Goal: Navigation & Orientation: Find specific page/section

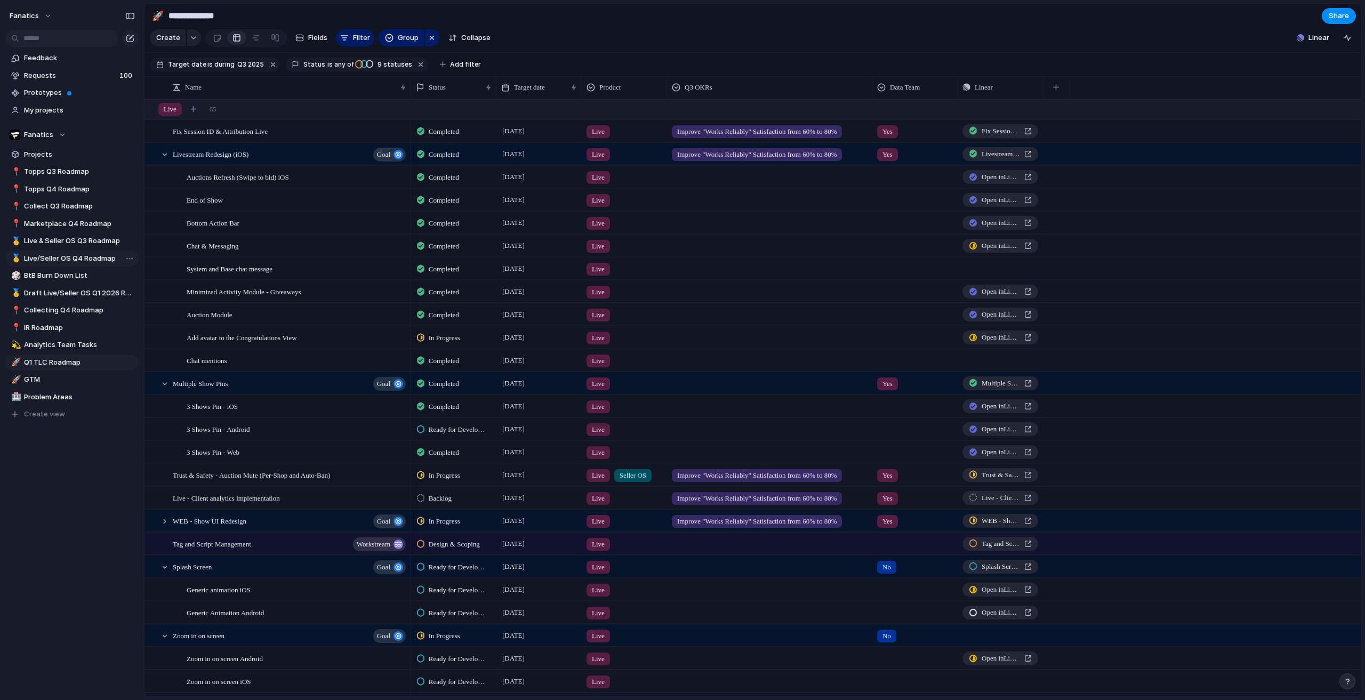
click at [82, 259] on span "Live/Seller OS Q4 Roadmap" at bounding box center [79, 258] width 111 height 11
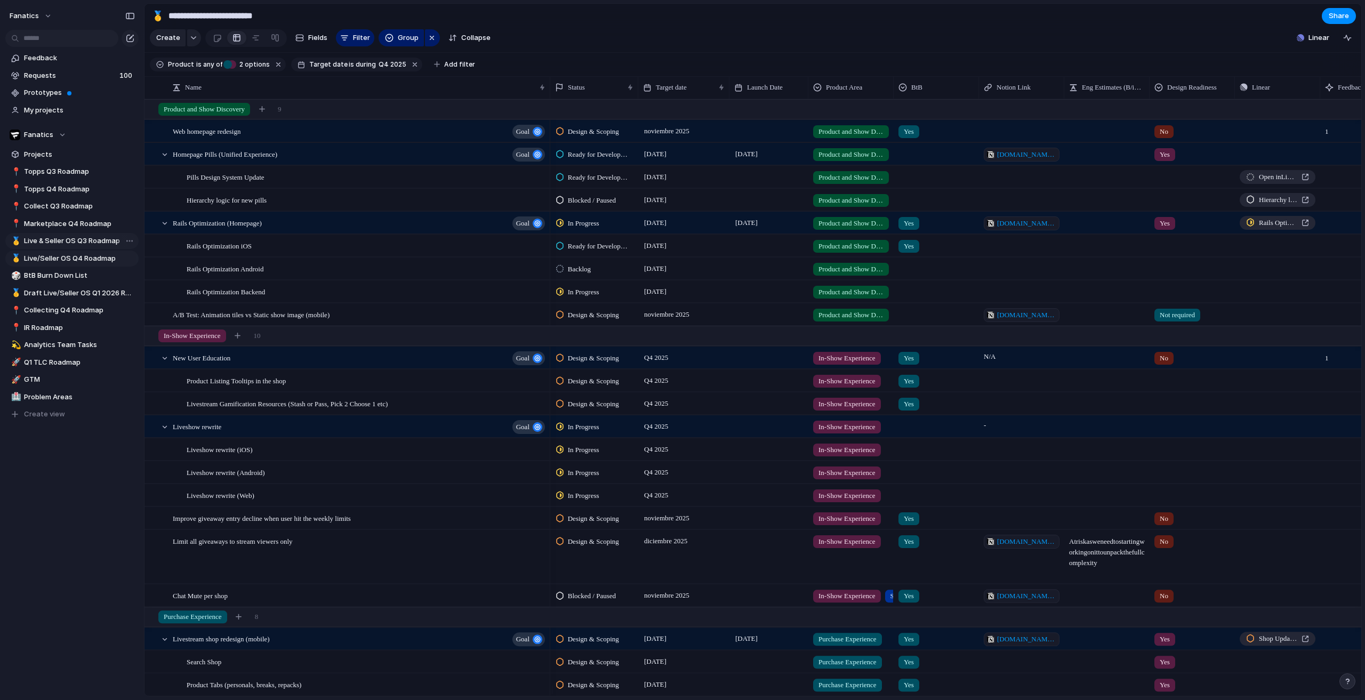
click at [79, 246] on span "Live & Seller OS Q3 Roadmap" at bounding box center [79, 241] width 111 height 11
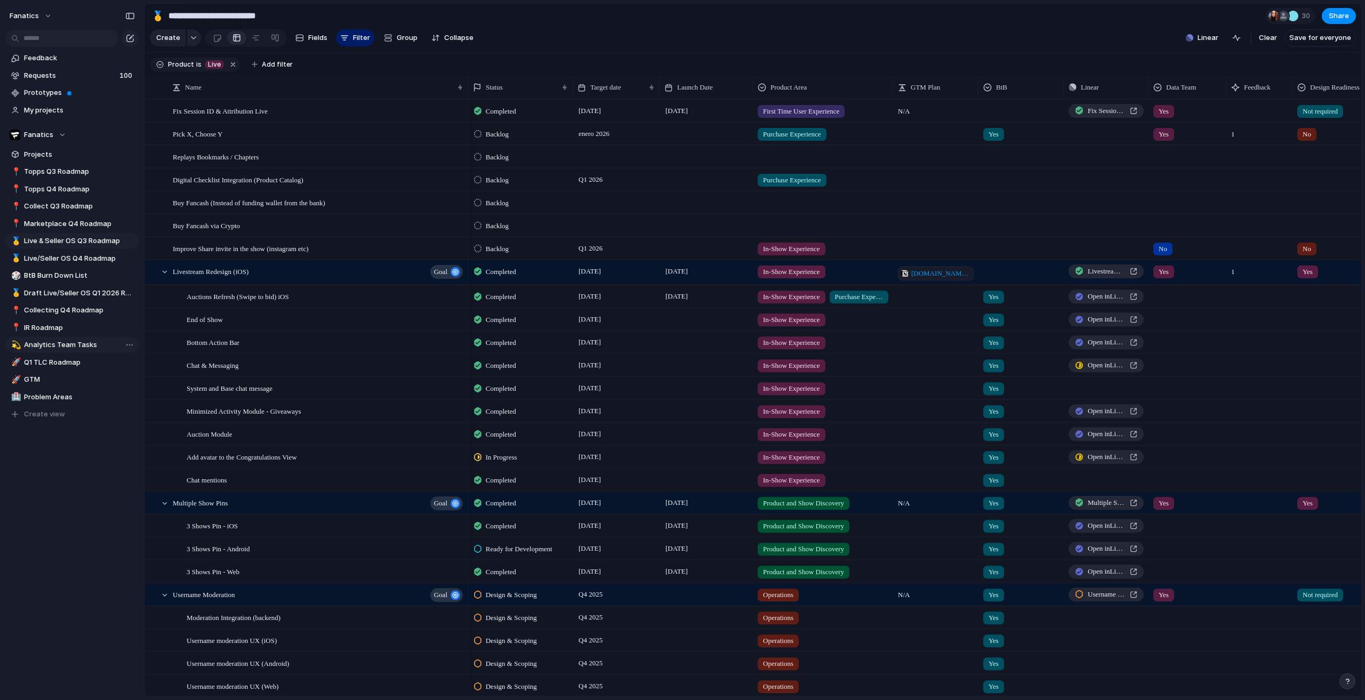
click at [59, 347] on span "Analytics Team Tasks" at bounding box center [79, 345] width 111 height 11
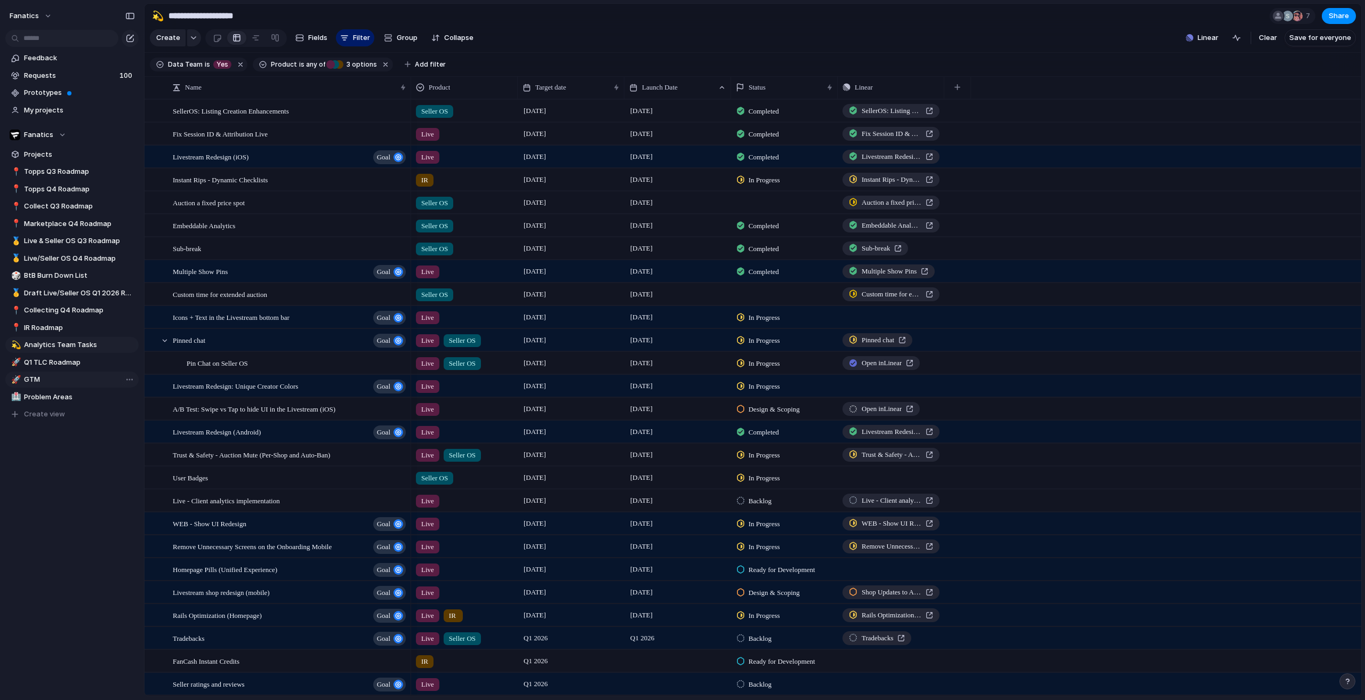
click at [66, 380] on span "GTM" at bounding box center [79, 379] width 111 height 11
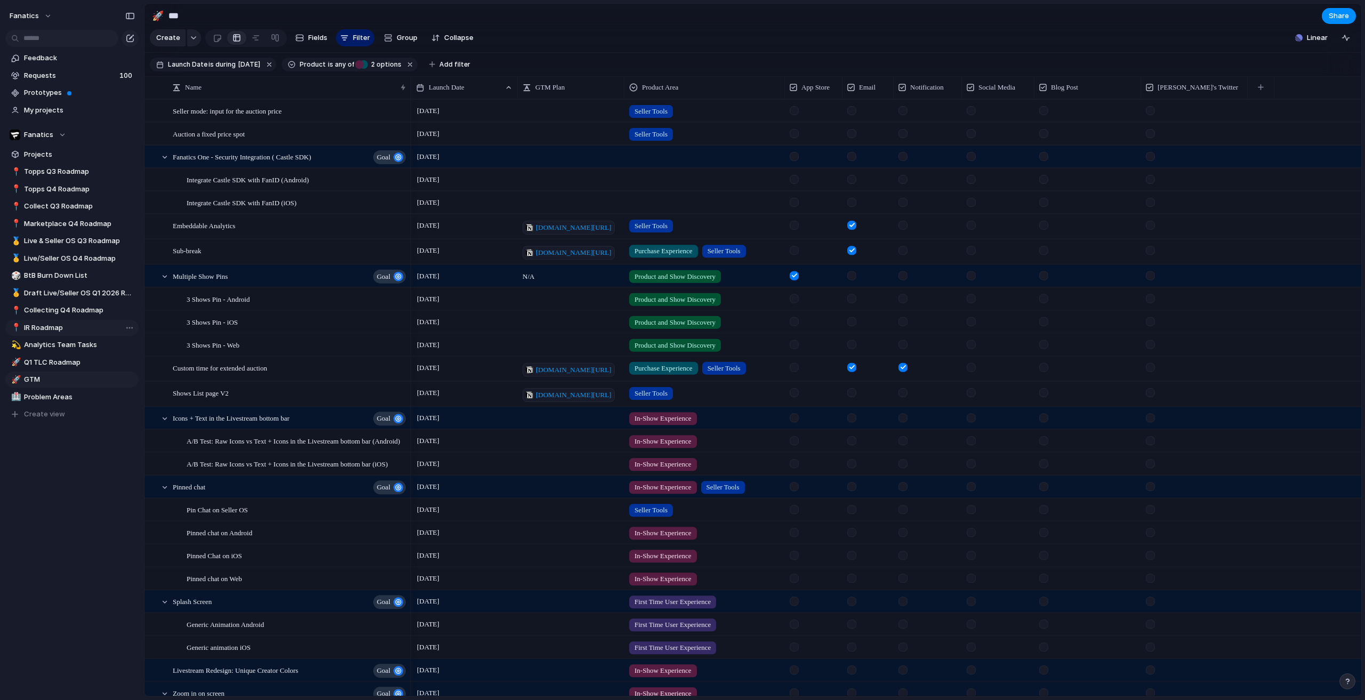
click at [63, 333] on link "📍 IR Roadmap" at bounding box center [71, 328] width 133 height 16
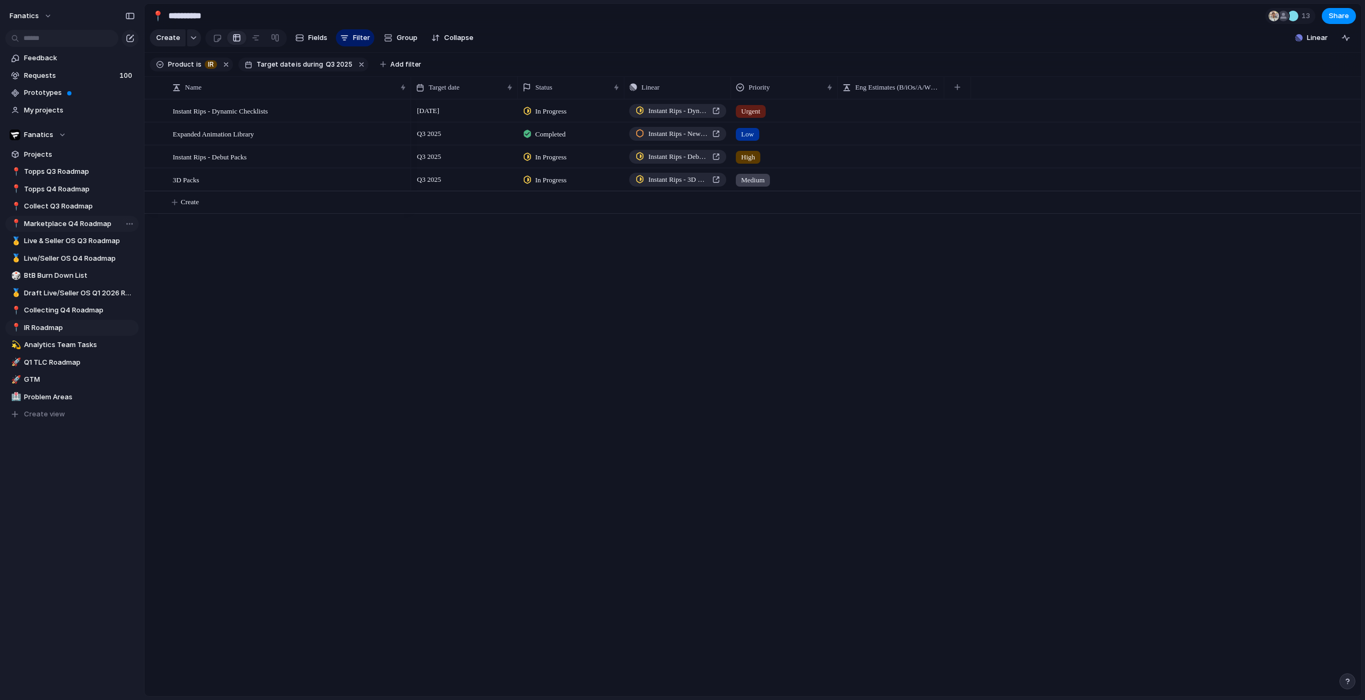
click at [72, 226] on span "Marketplace Q4 Roadmap" at bounding box center [79, 224] width 111 height 11
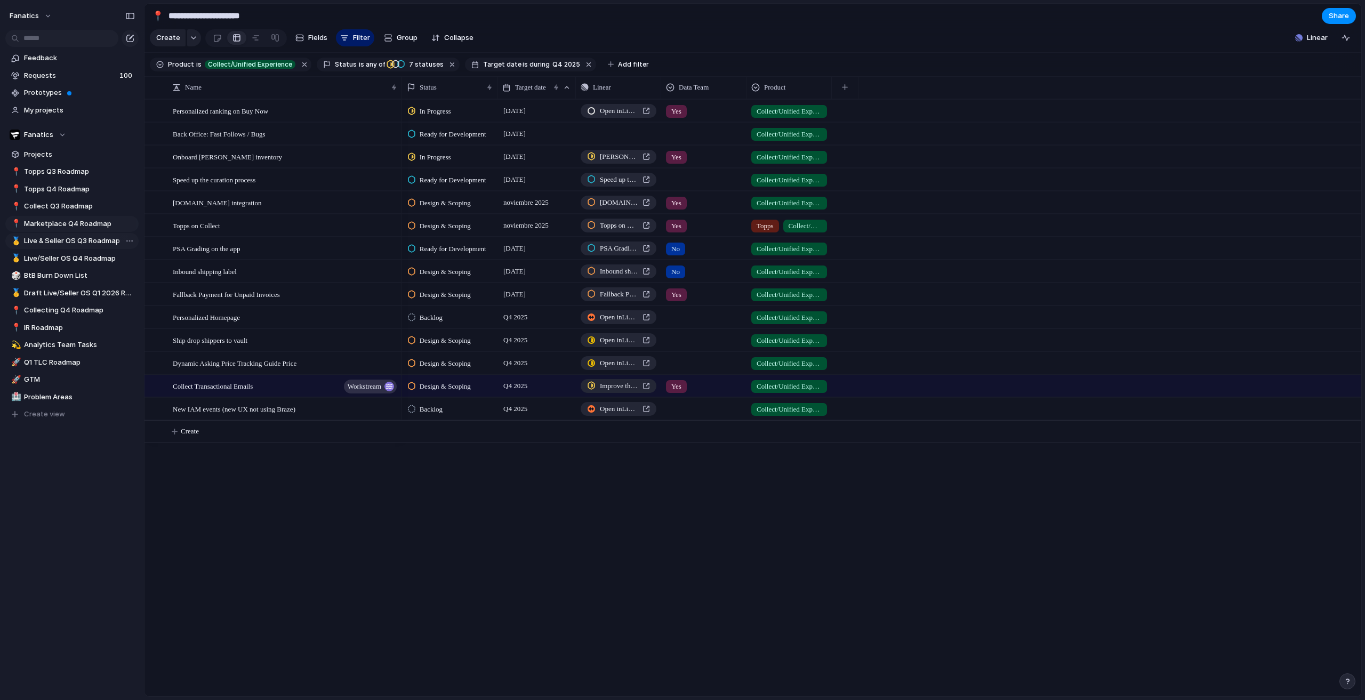
click at [67, 245] on span "Live & Seller OS Q3 Roadmap" at bounding box center [79, 241] width 111 height 11
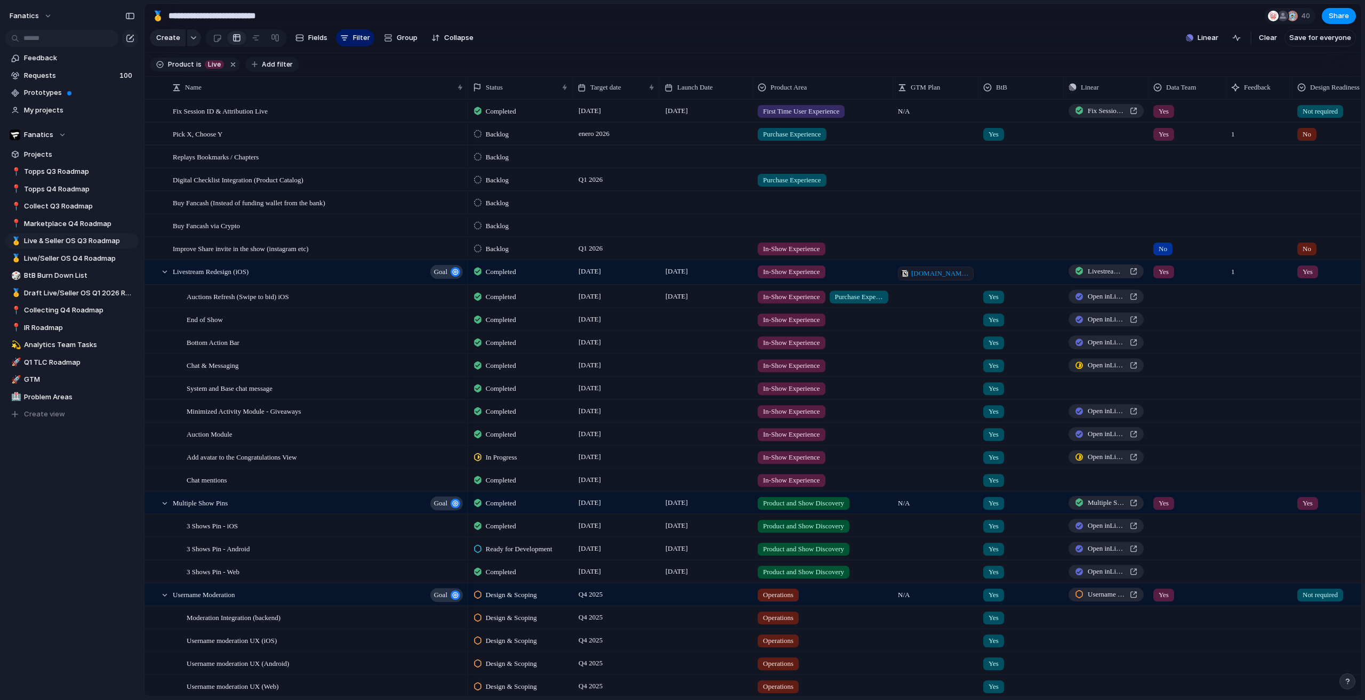
click at [273, 69] on span "Add filter" at bounding box center [277, 65] width 31 height 10
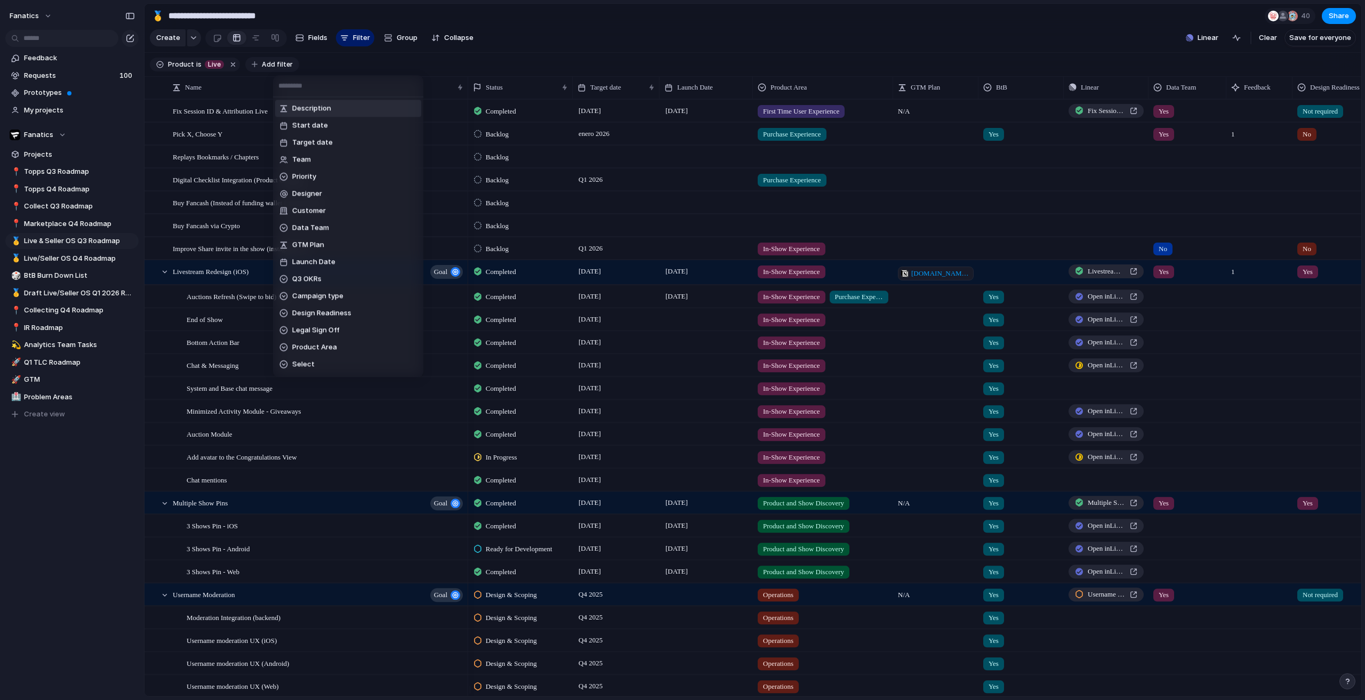
click at [273, 71] on div "Description Start date Target date Team Priority Designer Customer Data Team GT…" at bounding box center [682, 350] width 1365 height 700
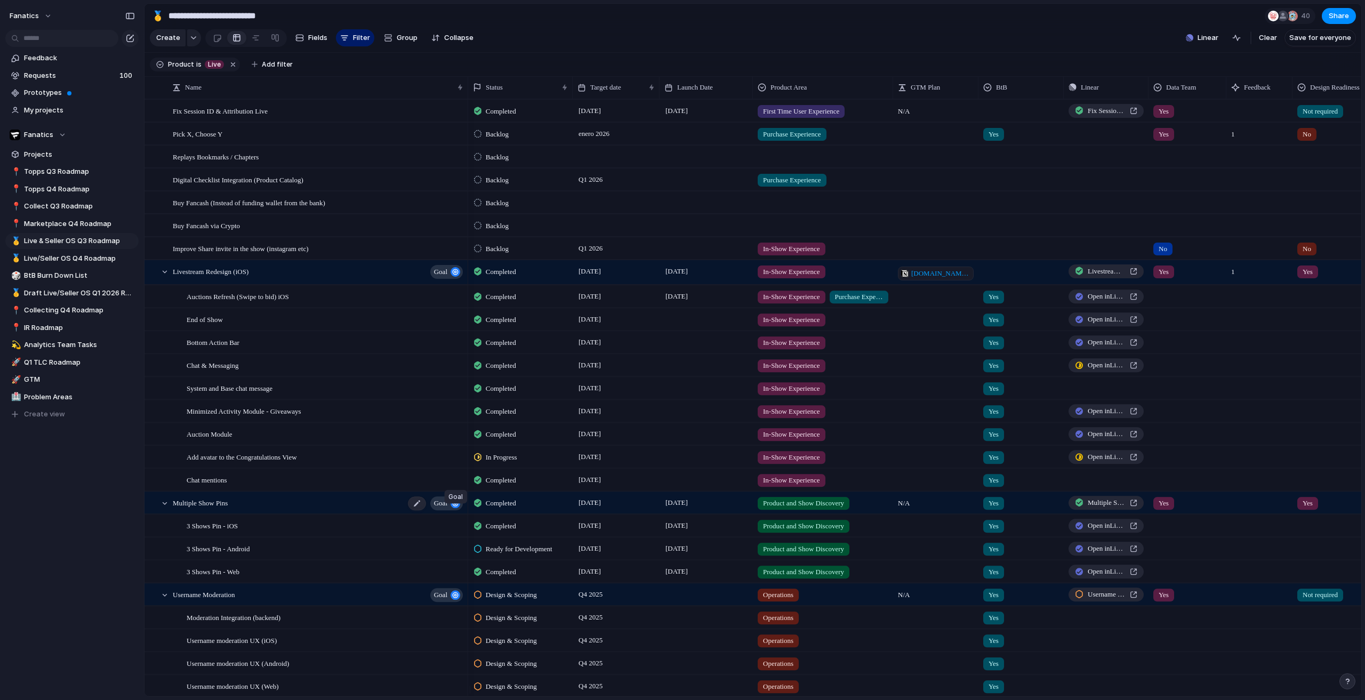
click at [453, 508] on div "button" at bounding box center [456, 504] width 10 height 10
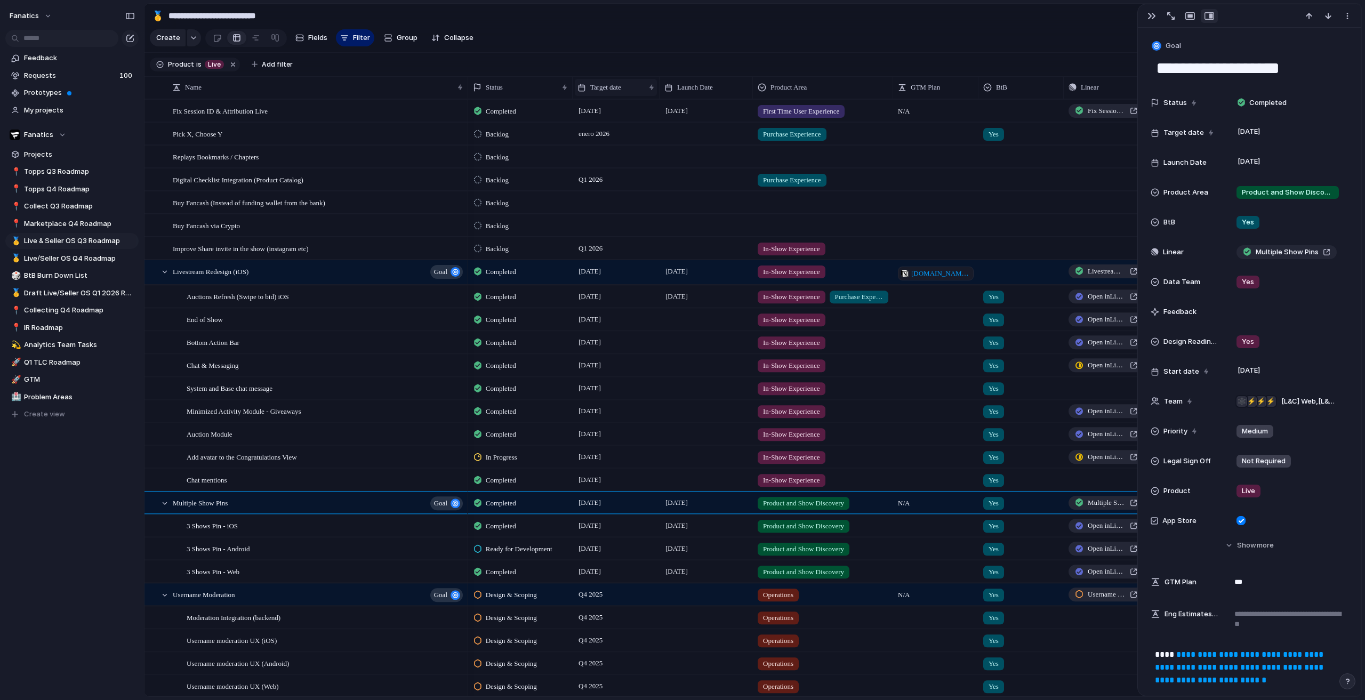
click at [629, 93] on div "Target date" at bounding box center [611, 87] width 67 height 11
click at [636, 169] on span "Sort descending" at bounding box center [624, 170] width 56 height 11
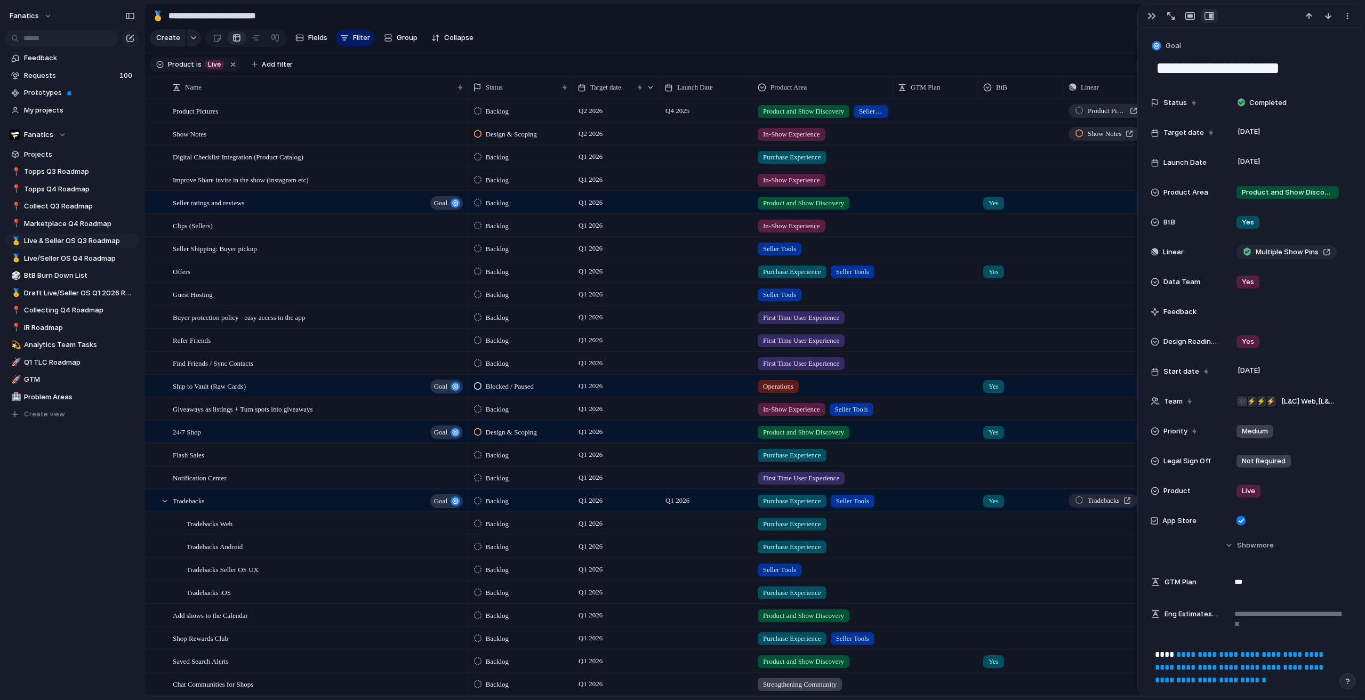
click at [607, 99] on div "Status Target date Launch Date Product Area GTM Plan BtB Linear Data Team Feedb…" at bounding box center [938, 87] width 941 height 22
click at [607, 93] on span "Target date" at bounding box center [605, 87] width 31 height 11
click at [618, 150] on span "Sort ascending" at bounding box center [622, 153] width 52 height 11
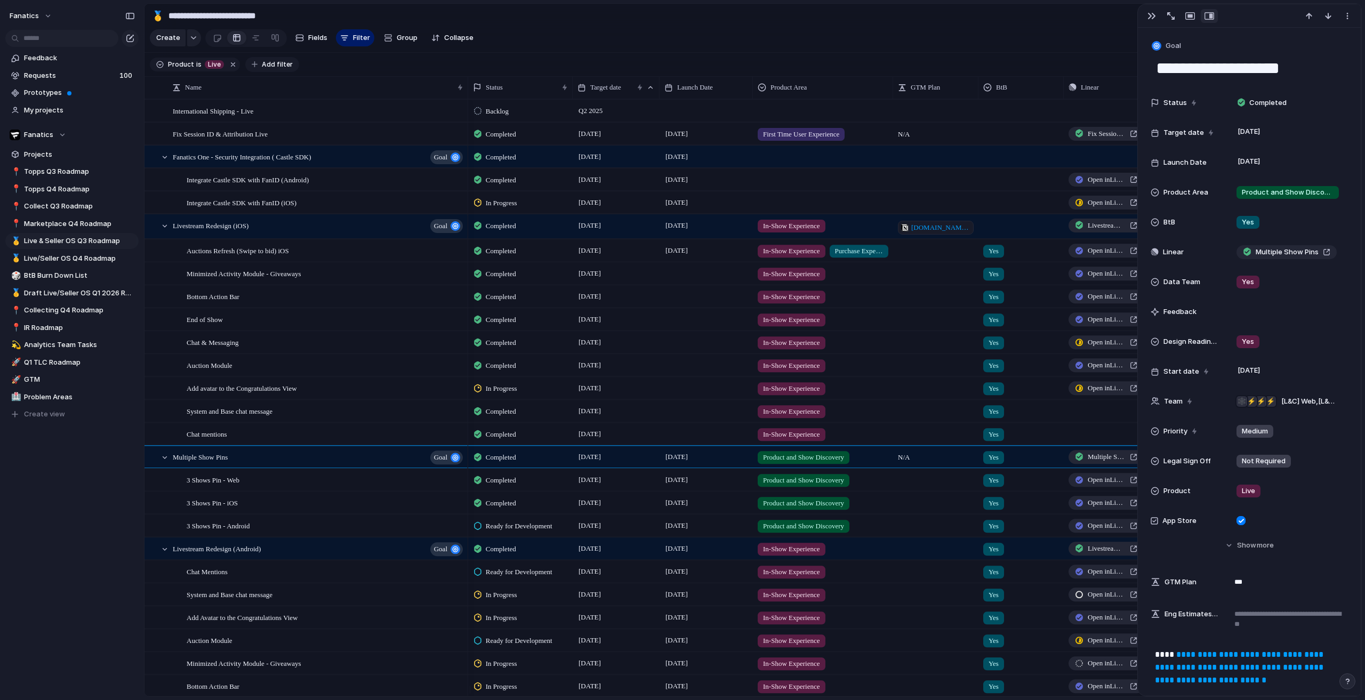
click at [272, 68] on span "Add filter" at bounding box center [277, 65] width 31 height 10
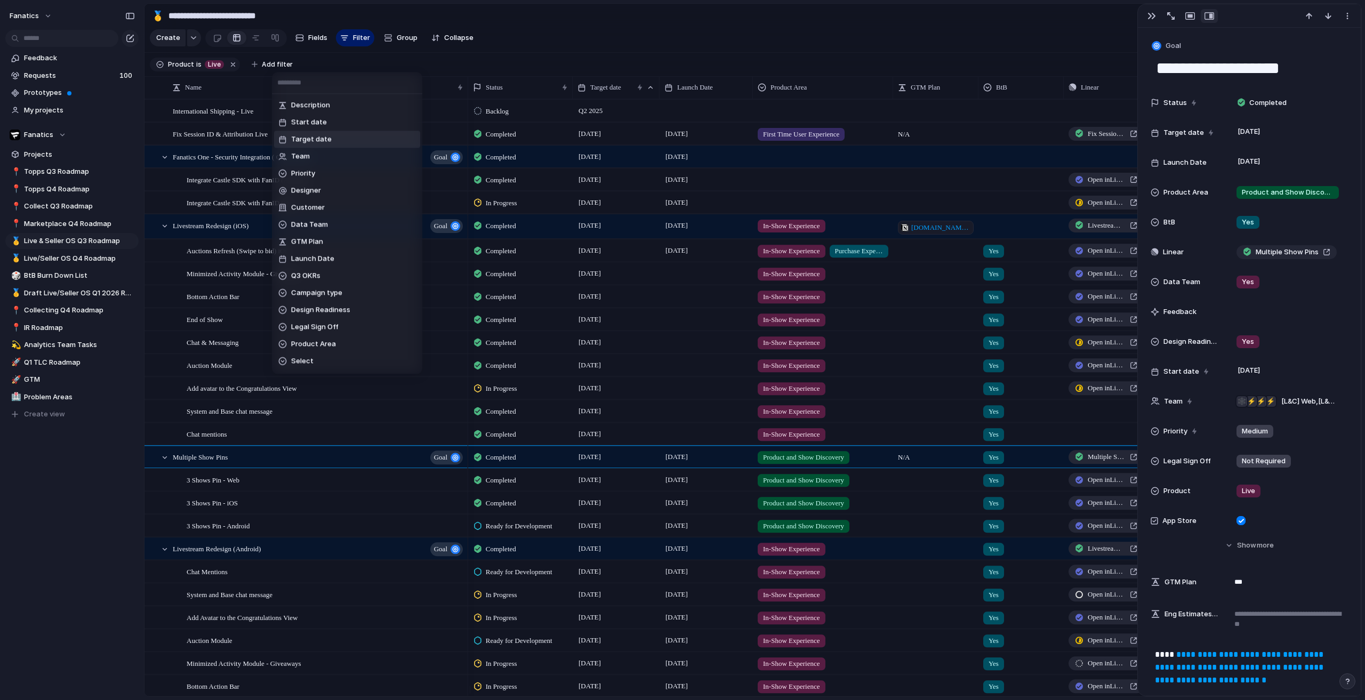
click at [309, 141] on span "Target date" at bounding box center [311, 139] width 41 height 11
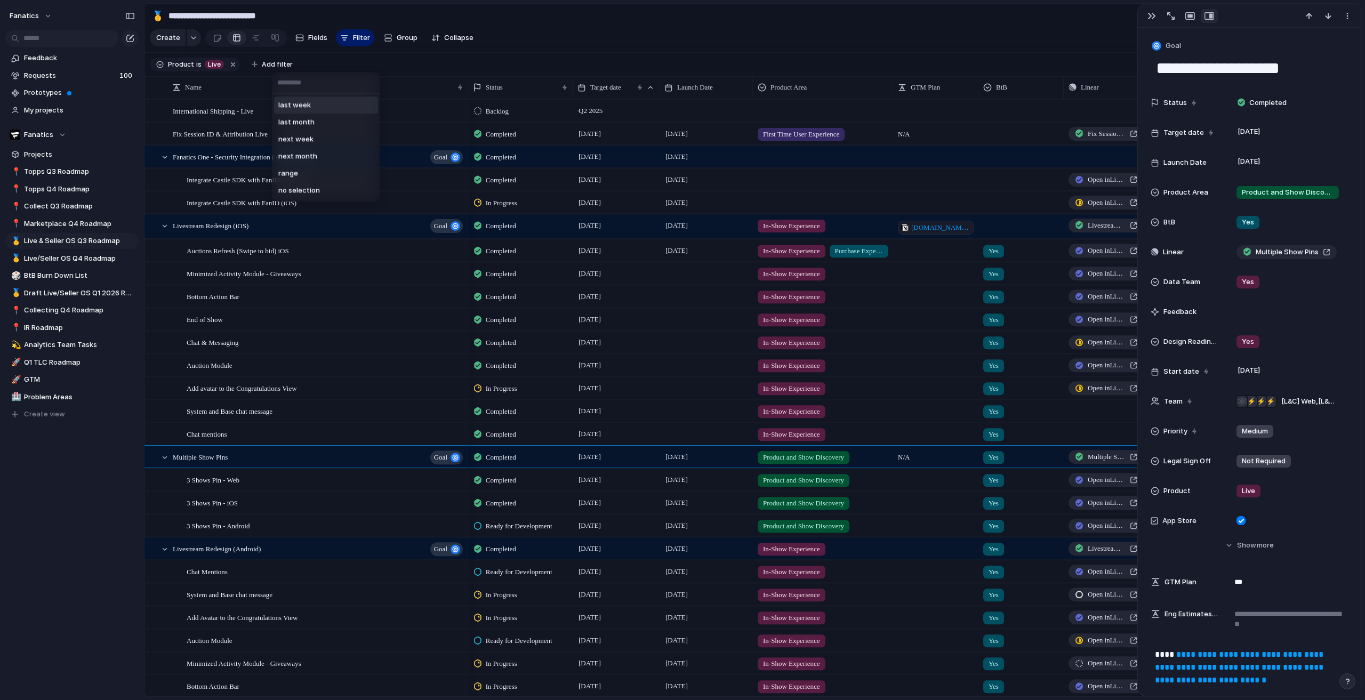
click at [268, 74] on div "last week last month next week next month range no selection" at bounding box center [682, 350] width 1365 height 700
click at [268, 69] on span "Add filter" at bounding box center [277, 65] width 31 height 10
drag, startPoint x: 70, startPoint y: 553, endPoint x: 86, endPoint y: 529, distance: 28.8
click at [70, 553] on div "Description Start date Target date Team Priority Designer Customer Data Team GT…" at bounding box center [682, 350] width 1365 height 700
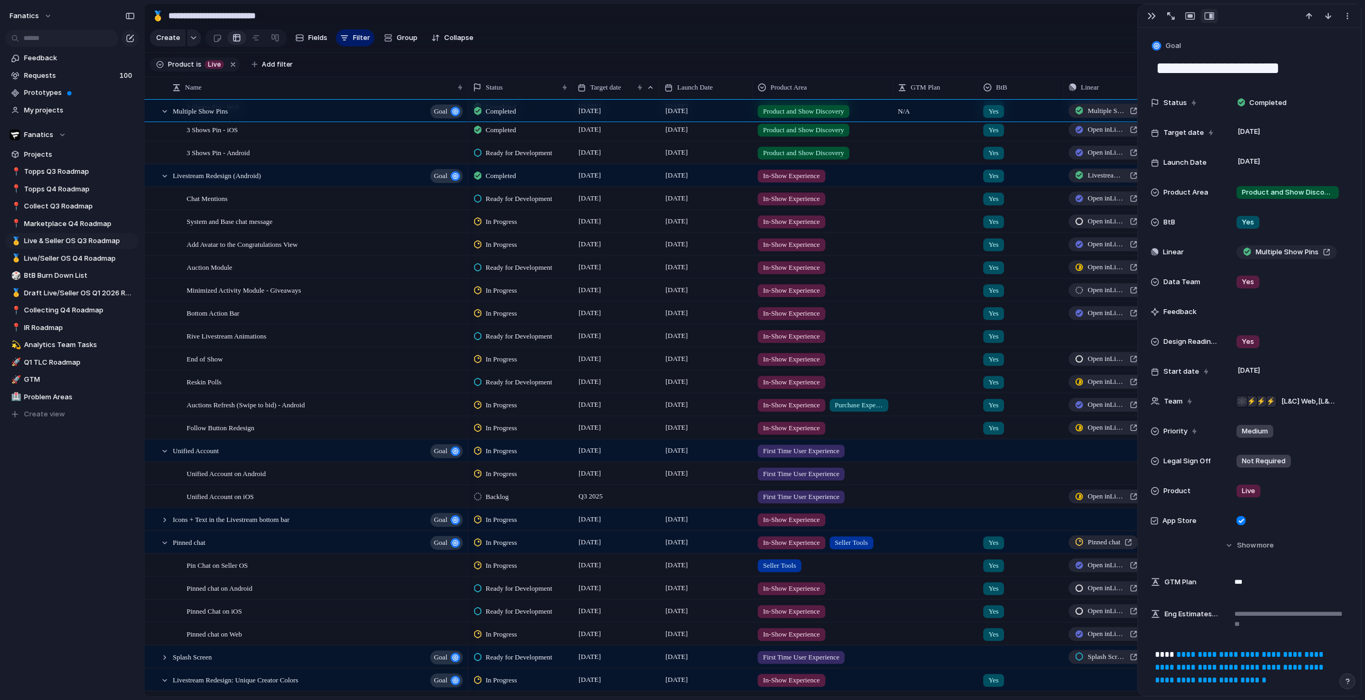
scroll to position [427, 0]
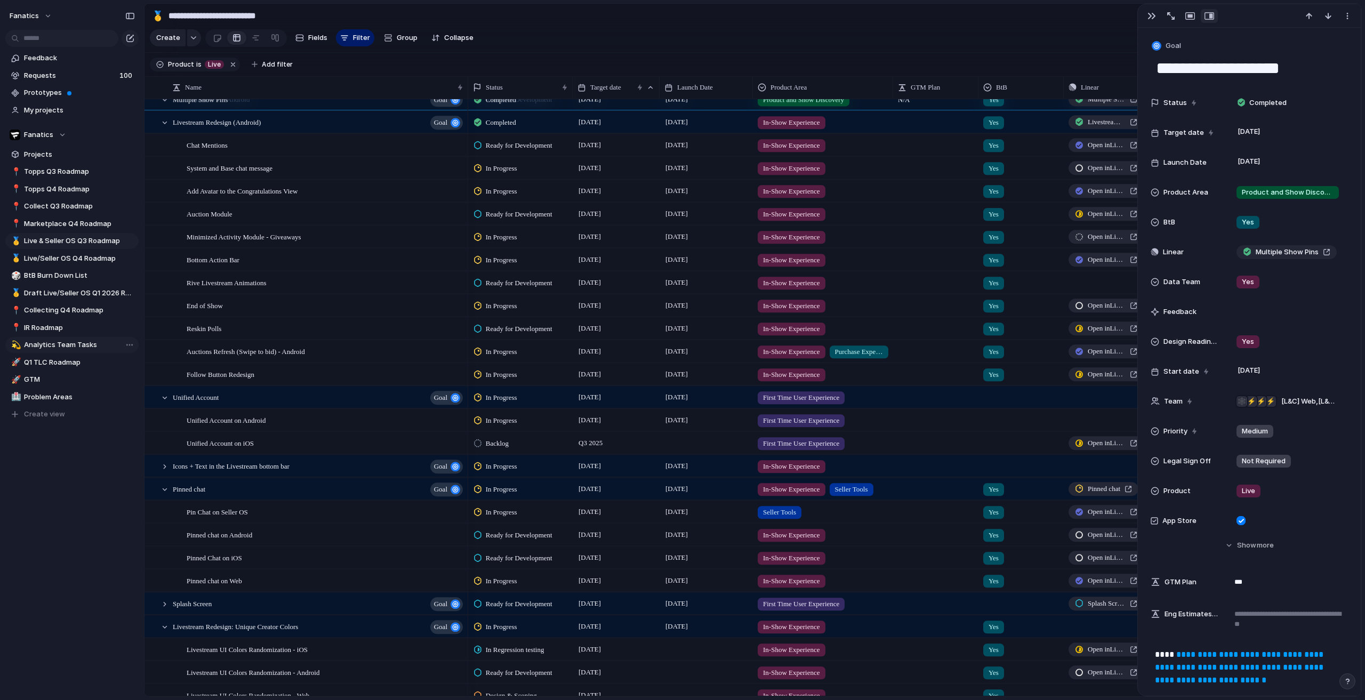
click at [98, 339] on link "💫 Analytics Team Tasks" at bounding box center [71, 345] width 133 height 16
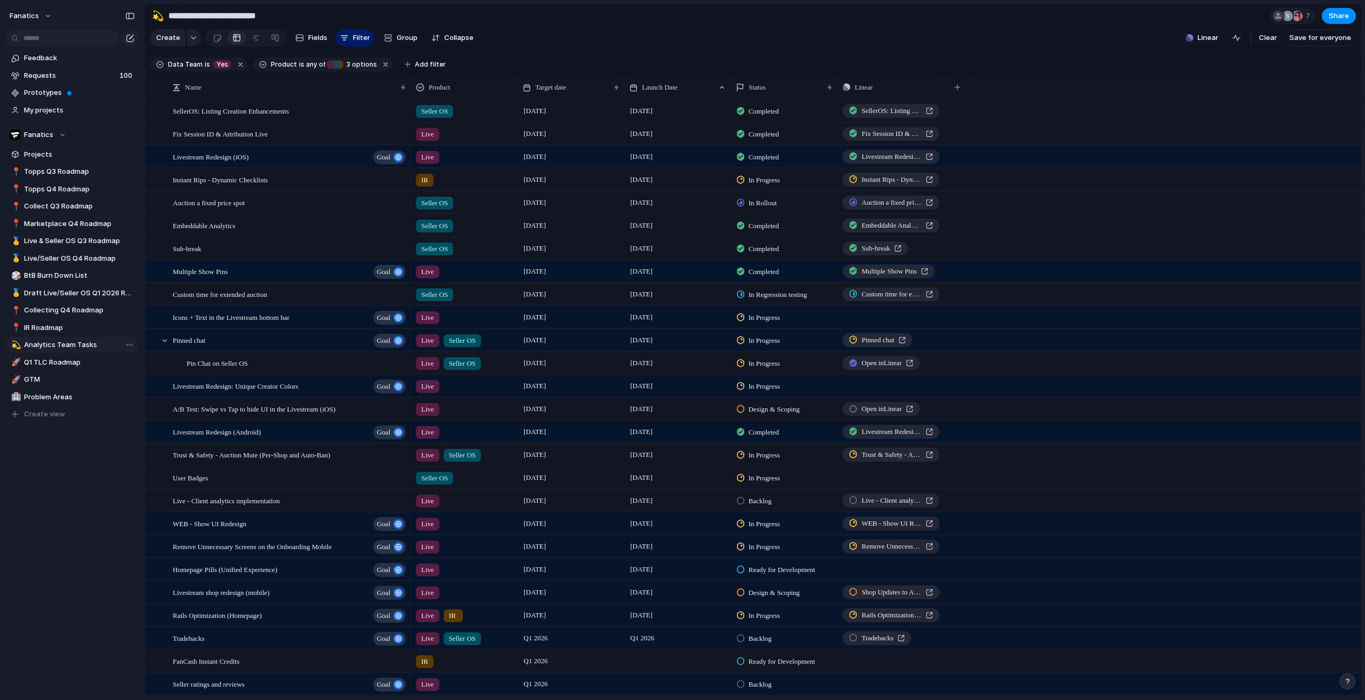
type input "**********"
click at [551, 93] on span "Target date" at bounding box center [550, 87] width 31 height 11
click at [552, 159] on li "Sort ascending" at bounding box center [561, 153] width 78 height 17
